Goal: Task Accomplishment & Management: Manage account settings

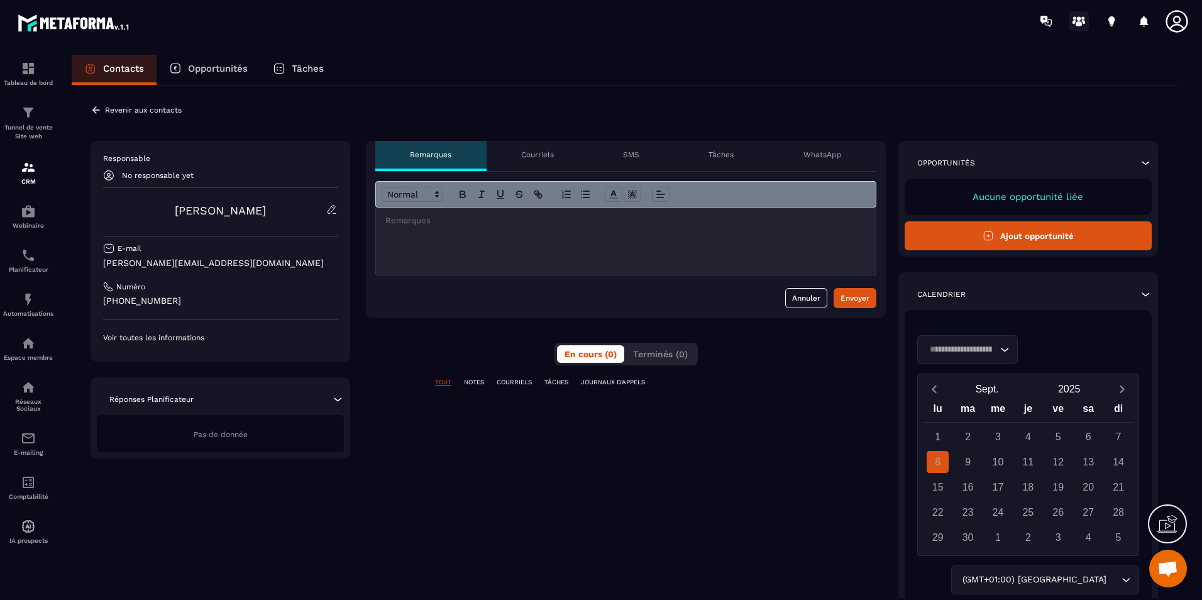
click at [1077, 19] on circle at bounding box center [1079, 18] width 4 height 4
click at [1180, 20] on icon at bounding box center [1177, 21] width 22 height 22
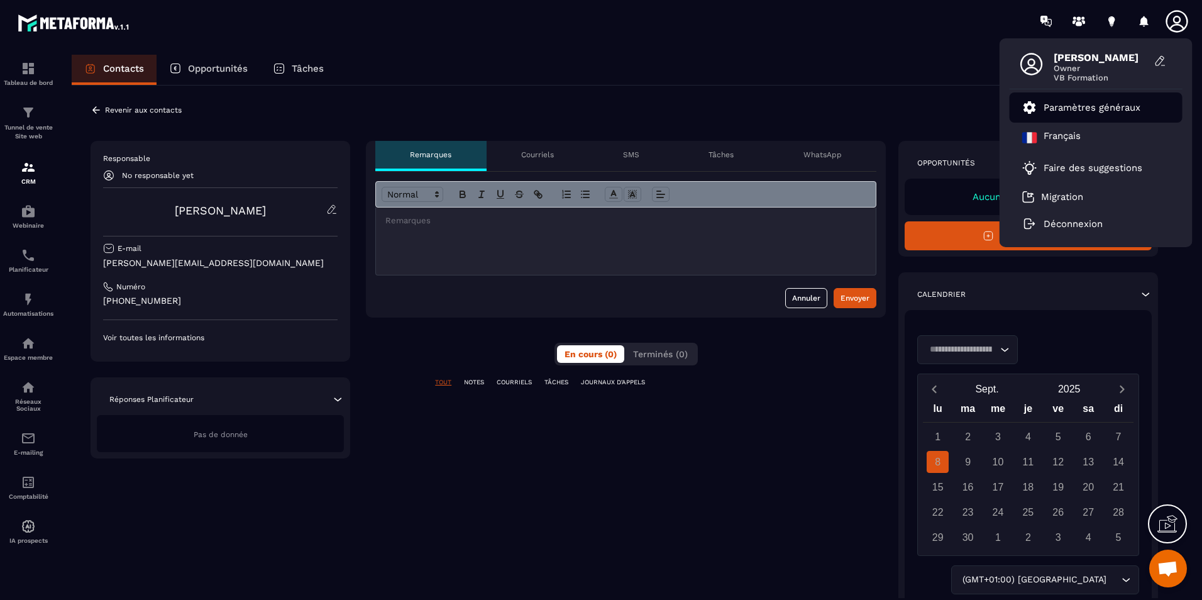
click at [1112, 104] on p "Paramètres généraux" at bounding box center [1092, 107] width 97 height 11
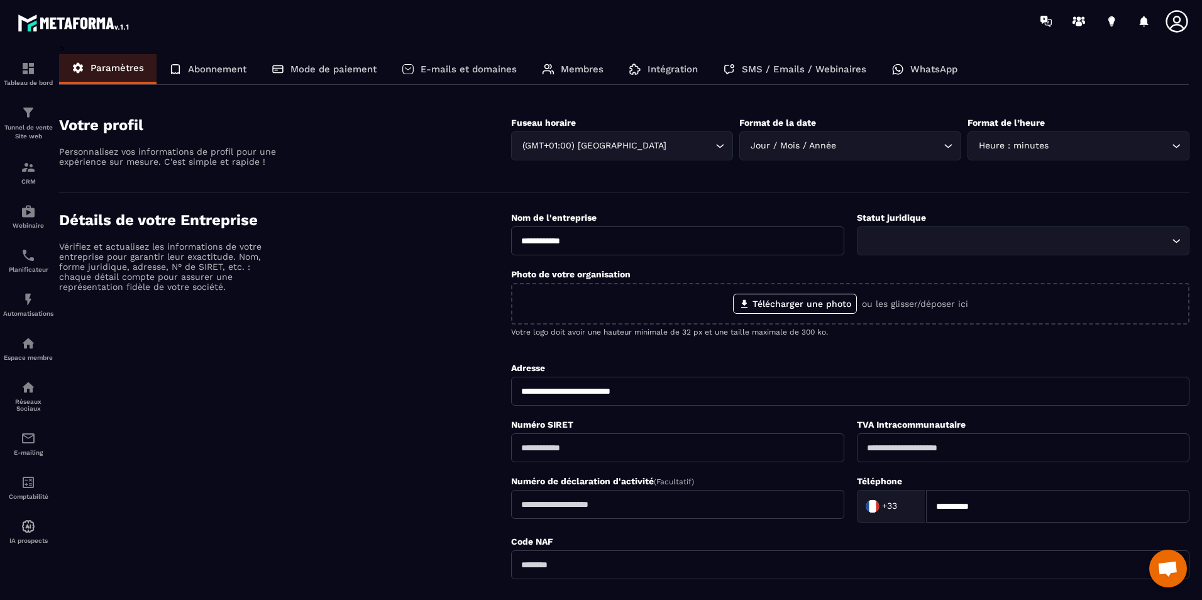
click at [197, 69] on p "Abonnement" at bounding box center [217, 69] width 58 height 11
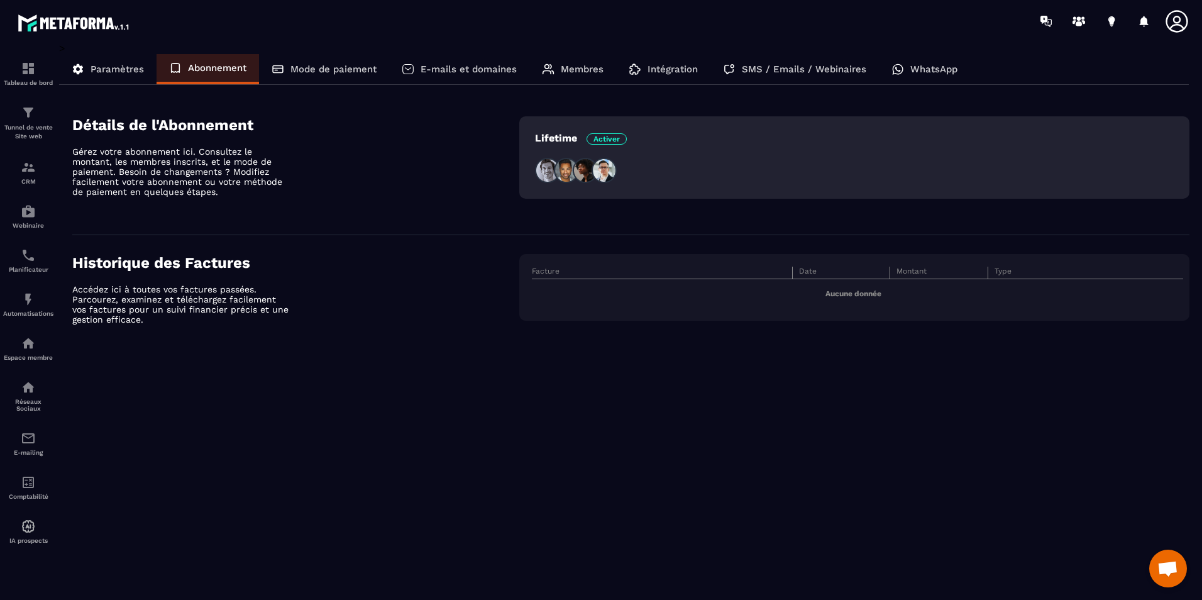
click at [299, 64] on div "Mode de paiement" at bounding box center [324, 69] width 130 height 30
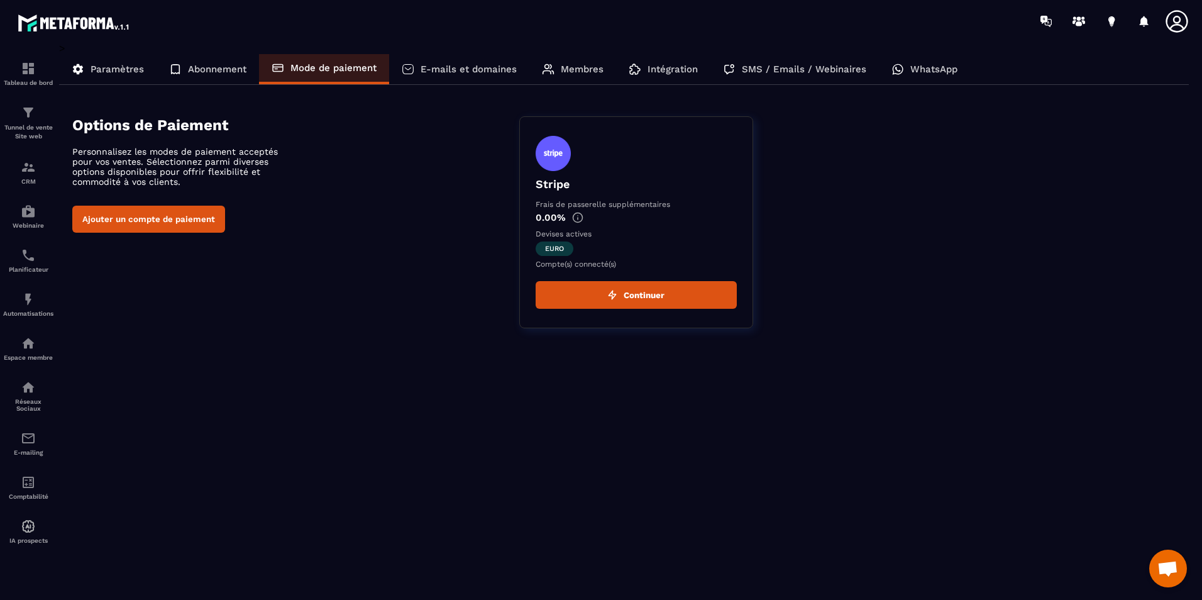
click at [201, 60] on div "Abonnement" at bounding box center [208, 69] width 102 height 30
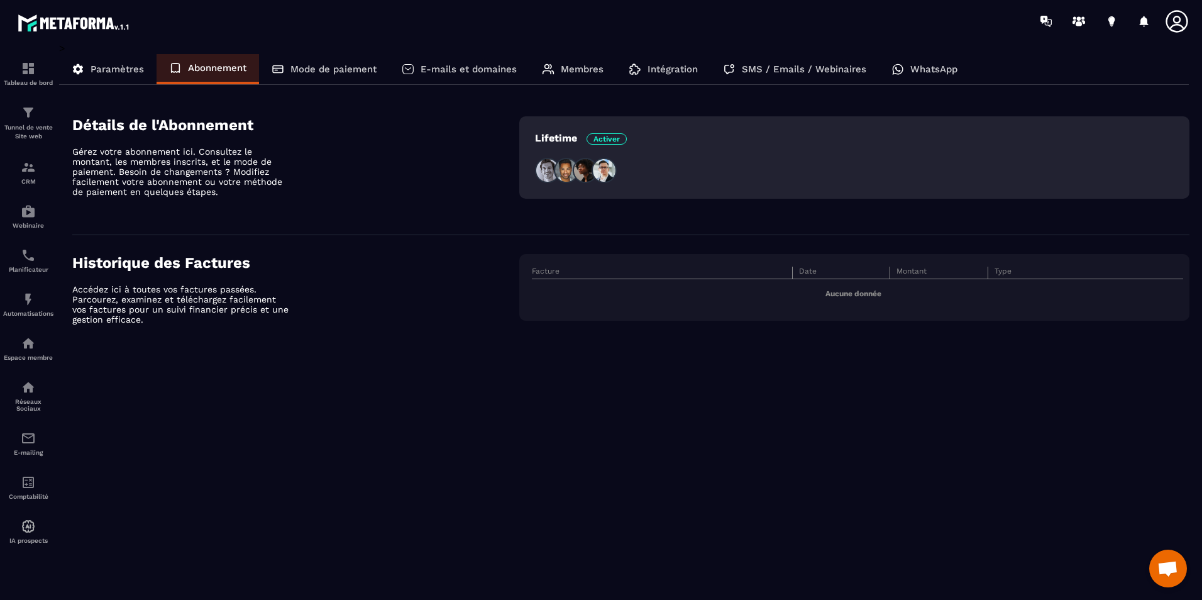
click at [691, 130] on div "Lifetime Activer" at bounding box center [854, 157] width 670 height 82
click at [581, 155] on div "Lifetime Activer" at bounding box center [854, 157] width 670 height 82
click at [559, 170] on img at bounding box center [566, 170] width 25 height 25
click at [612, 137] on span "Activer" at bounding box center [607, 138] width 40 height 11
click at [587, 65] on p "Membres" at bounding box center [582, 69] width 43 height 11
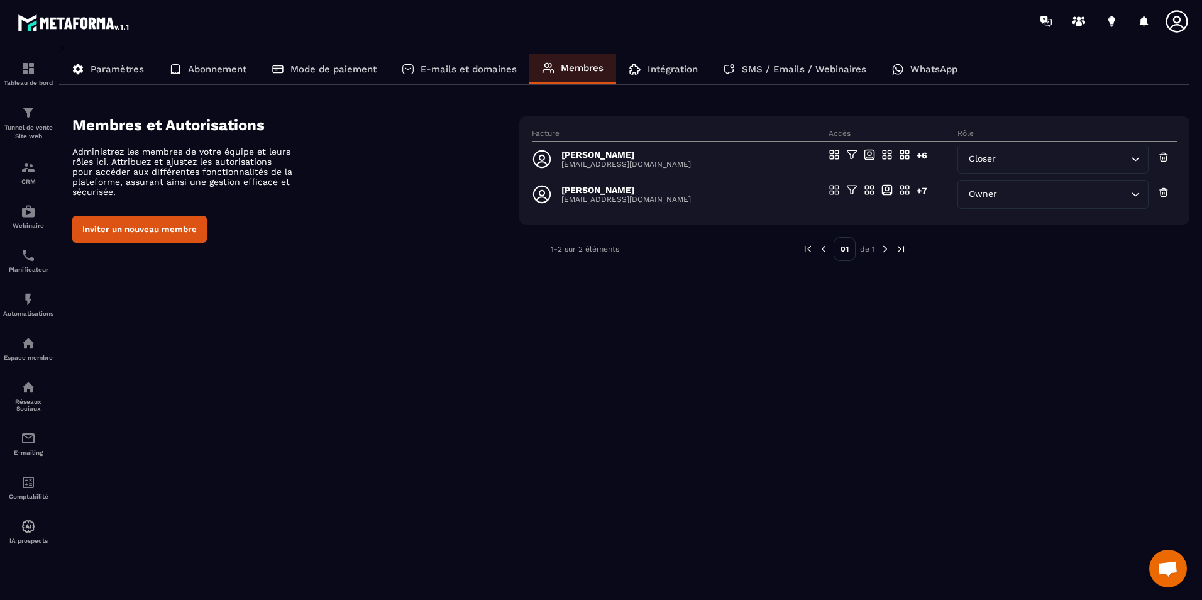
click at [439, 52] on div "> Paramètres Abonnement Mode de paiement E-mails et domaines Membres Intégratio…" at bounding box center [624, 161] width 1130 height 238
click at [448, 66] on p "E-mails et domaines" at bounding box center [469, 69] width 96 height 11
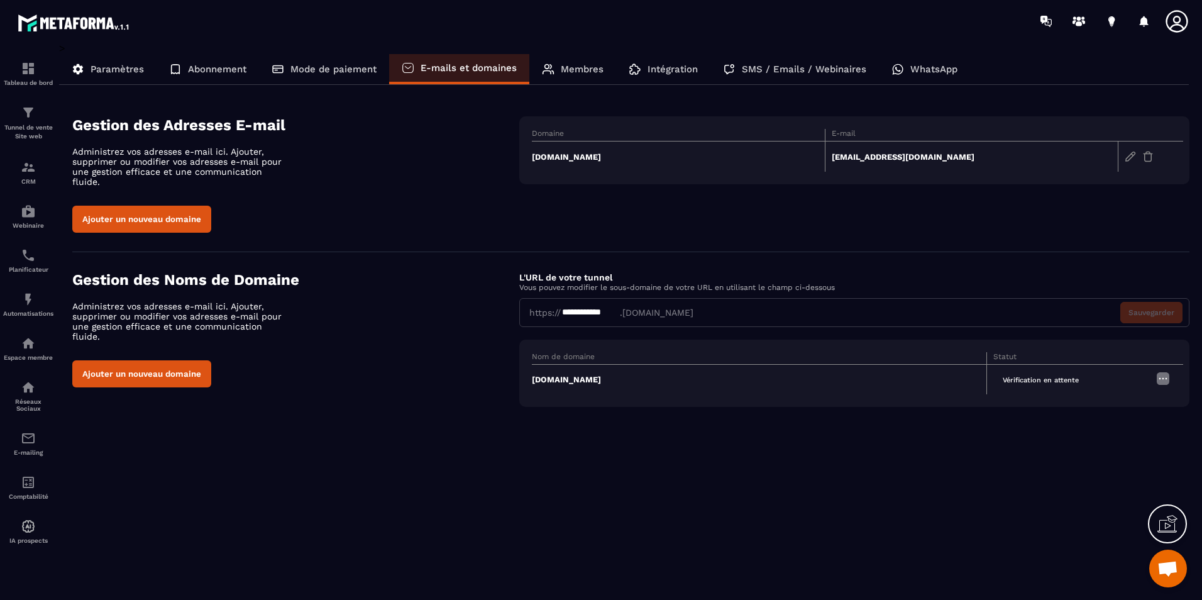
click at [771, 61] on div "SMS / Emails / Webinaires" at bounding box center [794, 69] width 169 height 30
